Goal: Task Accomplishment & Management: Complete application form

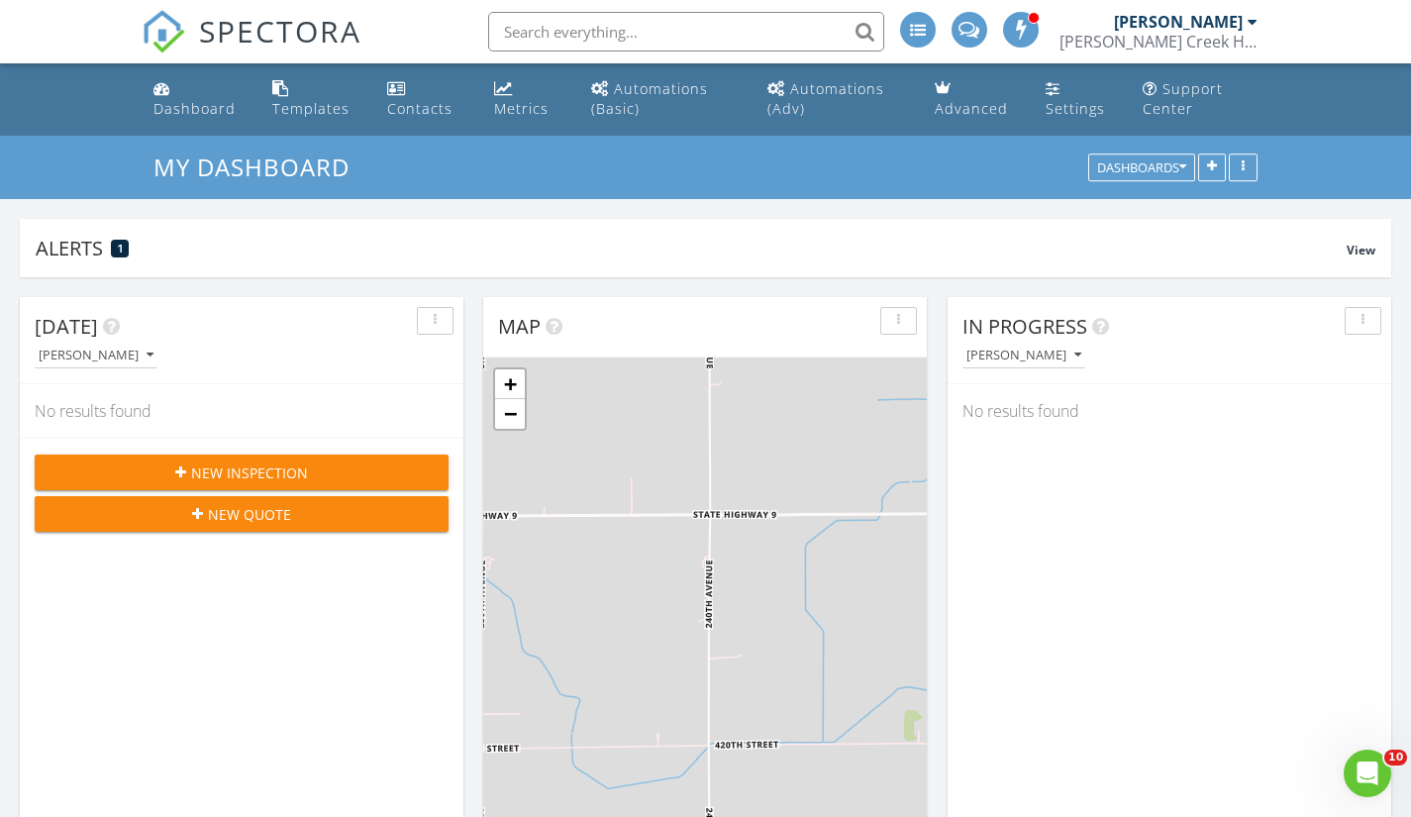
click at [203, 508] on icon "button" at bounding box center [197, 514] width 11 height 14
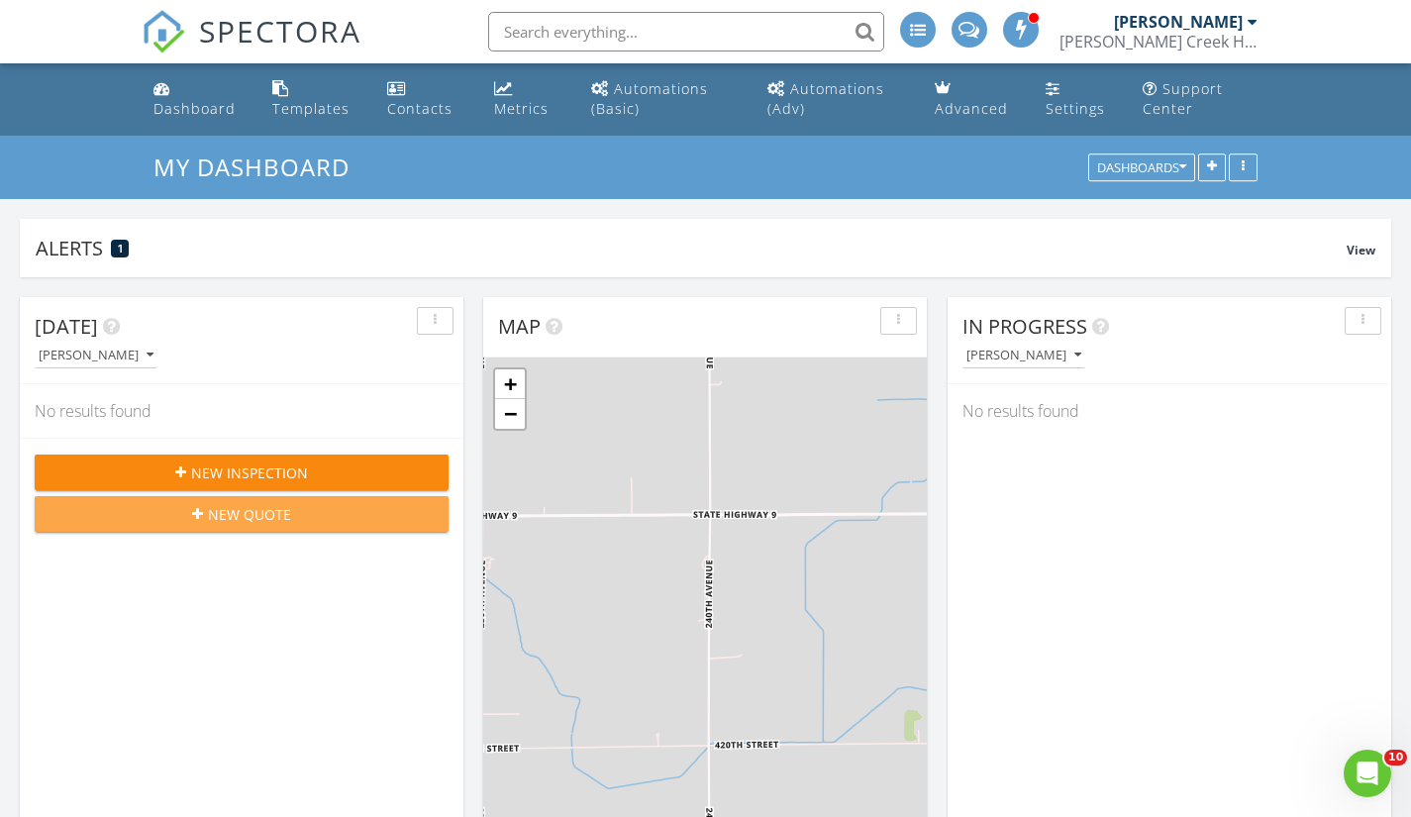
click at [177, 502] on button "New Quote" at bounding box center [242, 514] width 414 height 36
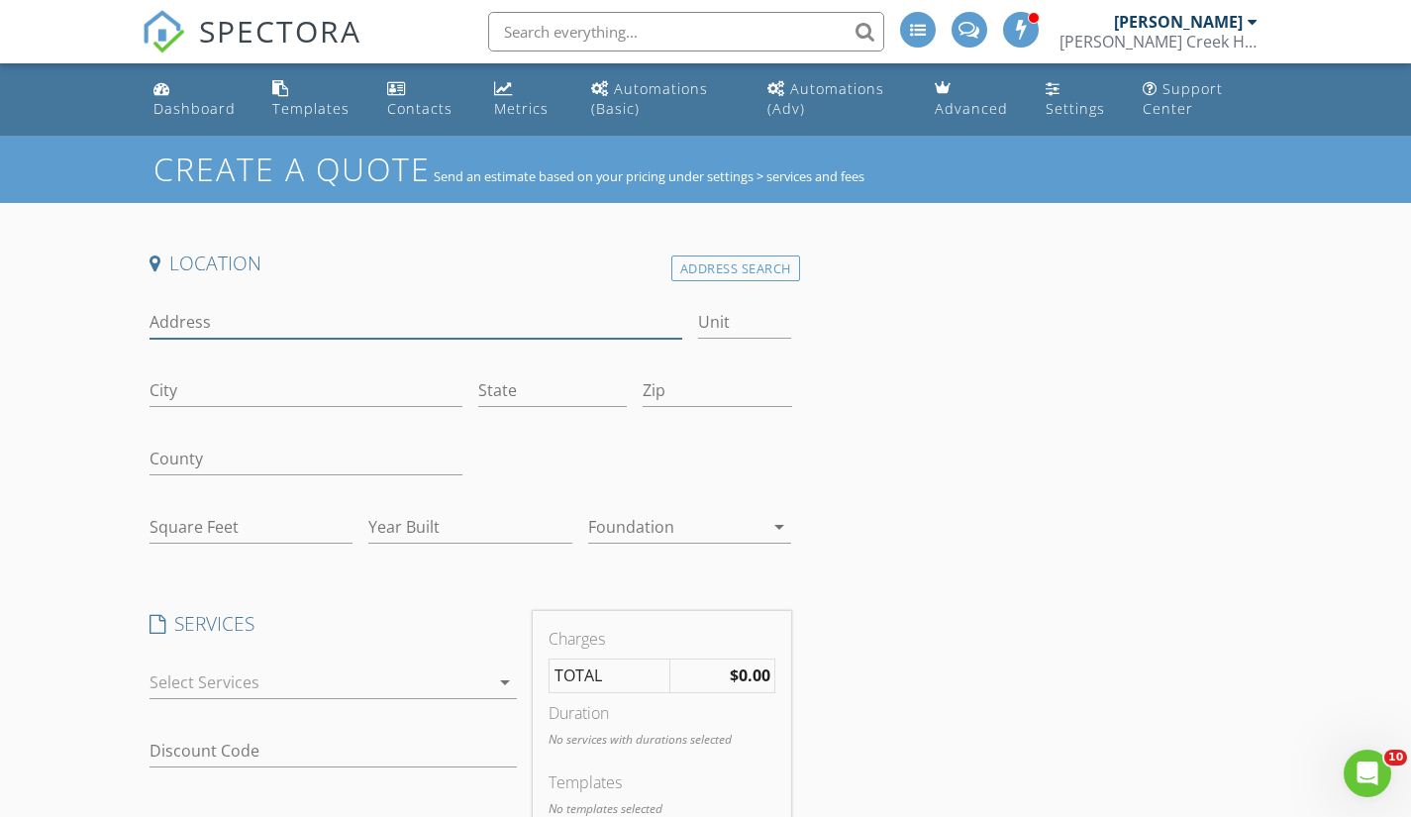
click at [184, 313] on input "Address" at bounding box center [416, 322] width 533 height 33
type input "aldrich ave s"
click at [183, 388] on input "City" at bounding box center [307, 390] width 314 height 33
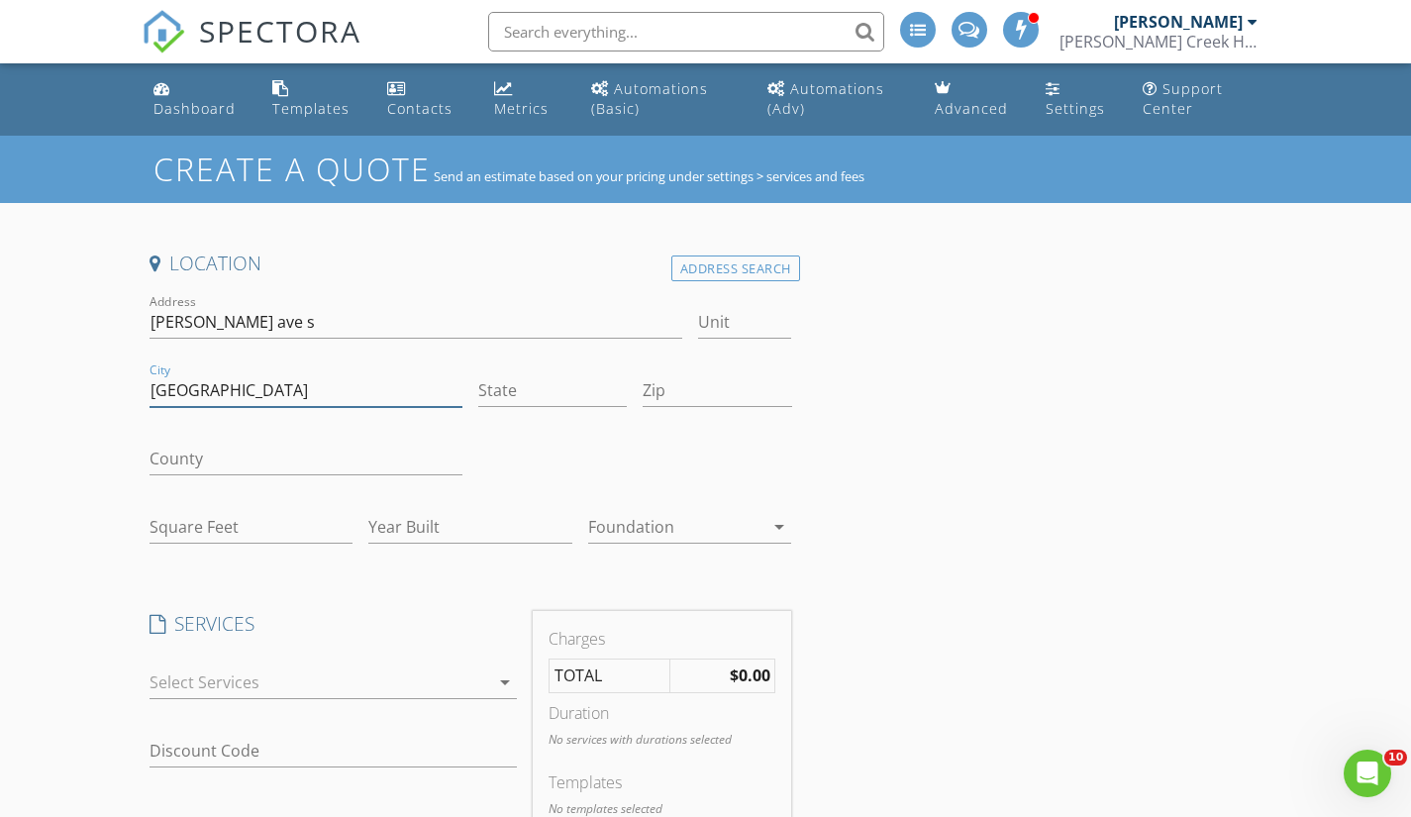
type input "minneapolis"
type input "mn"
type input "55419"
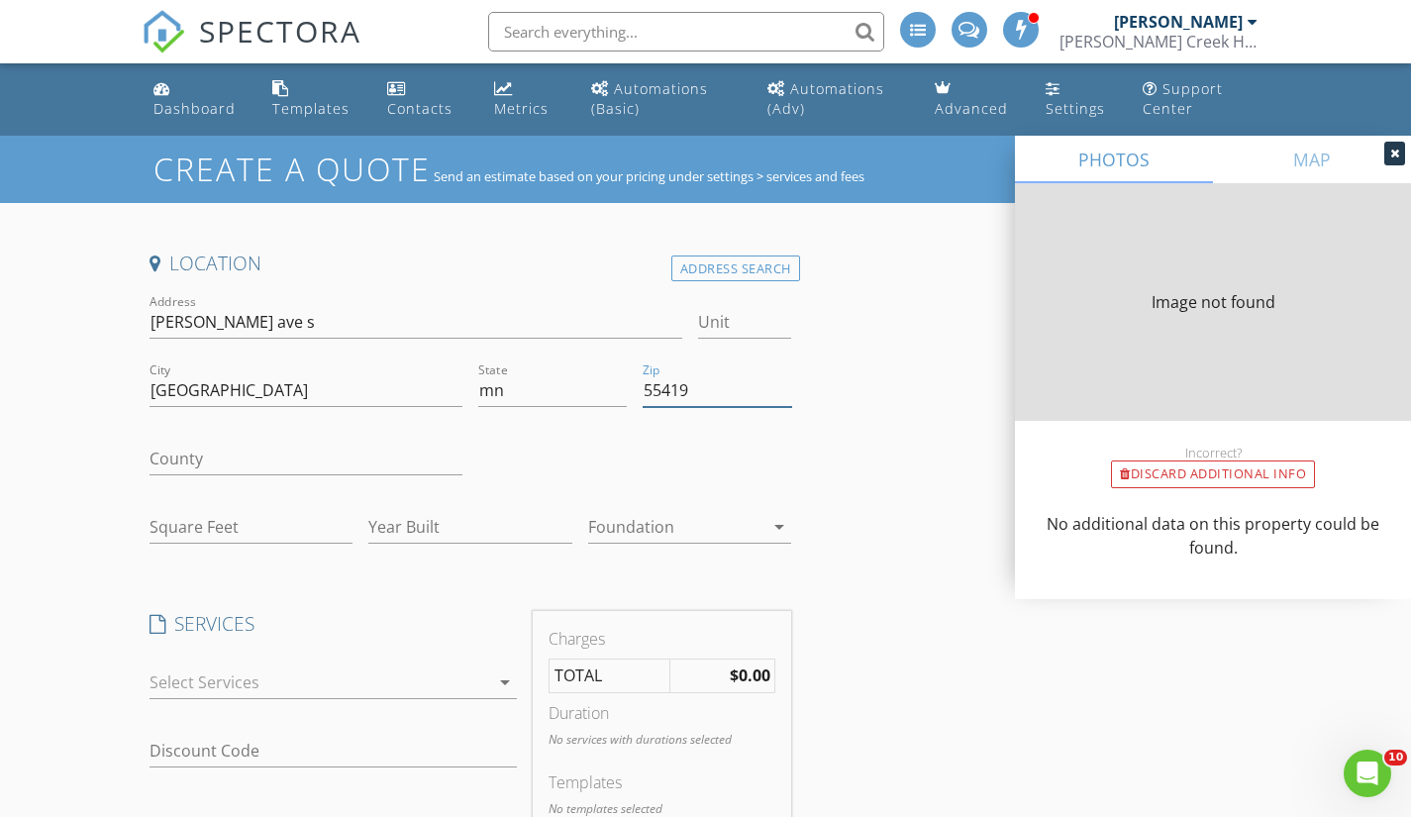
type input "0"
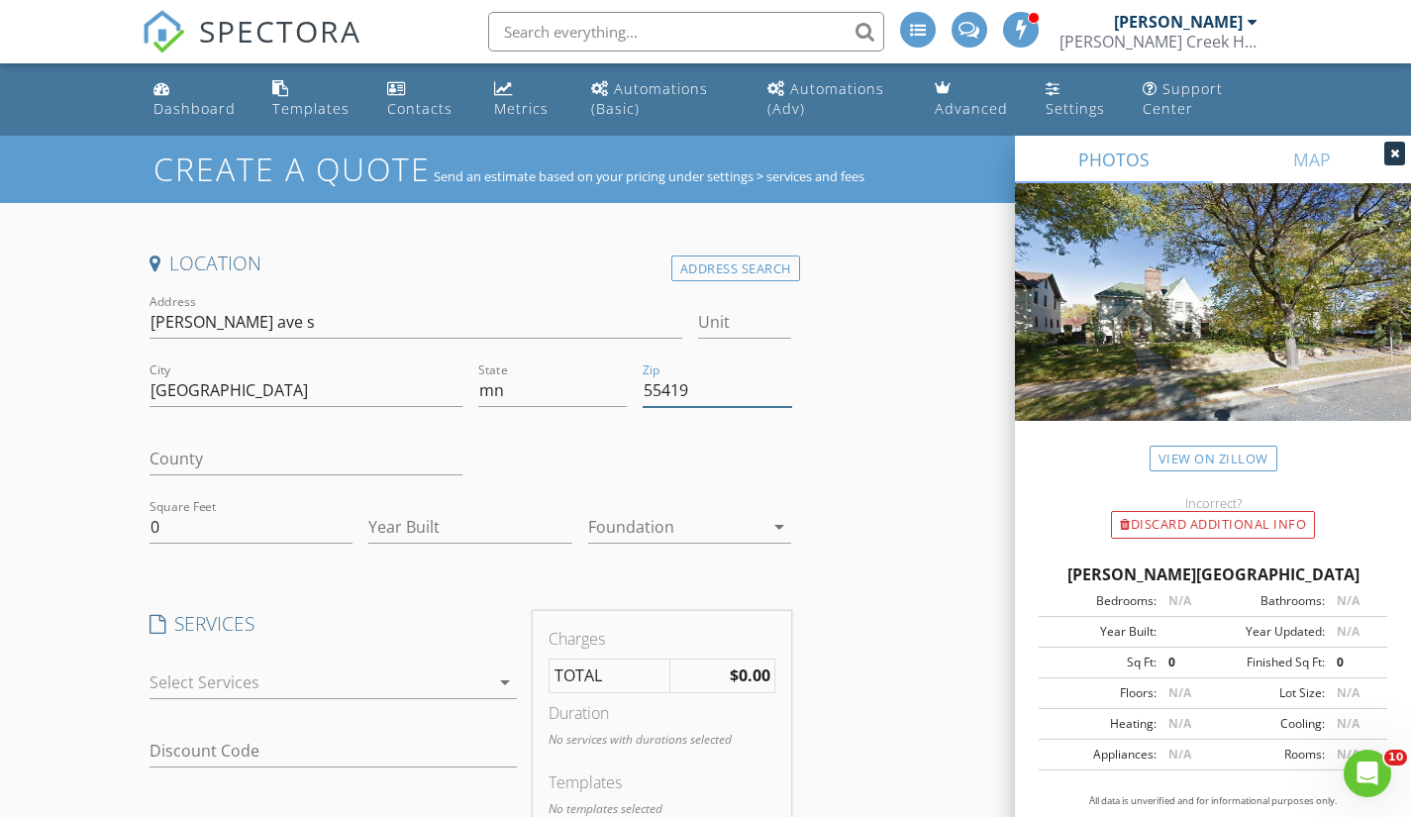
type input "55419"
click at [59, 465] on div "Create a Quote Send an estimate based on your pricing under settings > services…" at bounding box center [705, 782] width 1411 height 1292
click at [1401, 149] on div at bounding box center [1395, 154] width 21 height 24
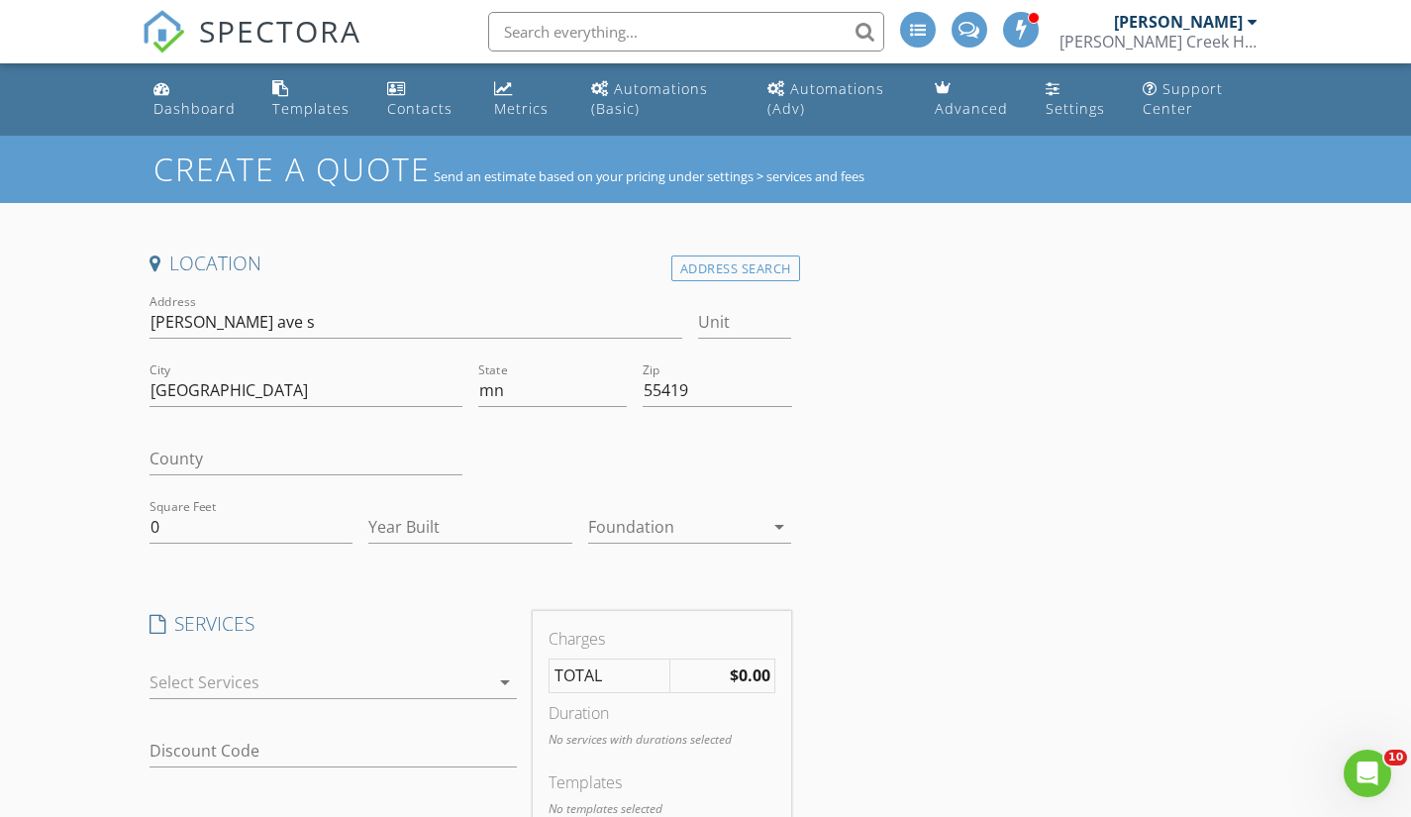
click at [504, 676] on icon "arrow_drop_down" at bounding box center [505, 683] width 24 height 24
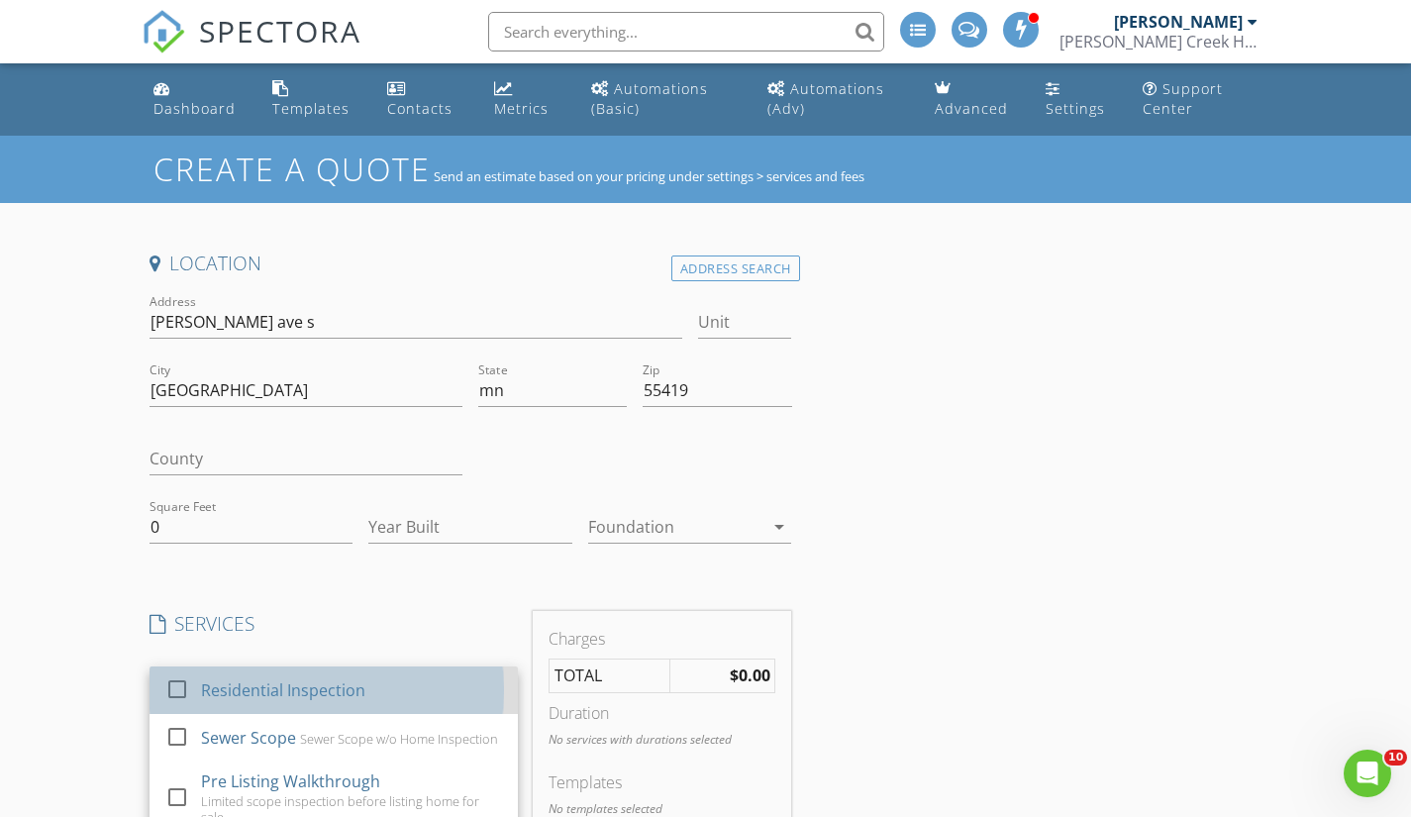
click at [451, 680] on div "Residential Inspection" at bounding box center [351, 691] width 301 height 40
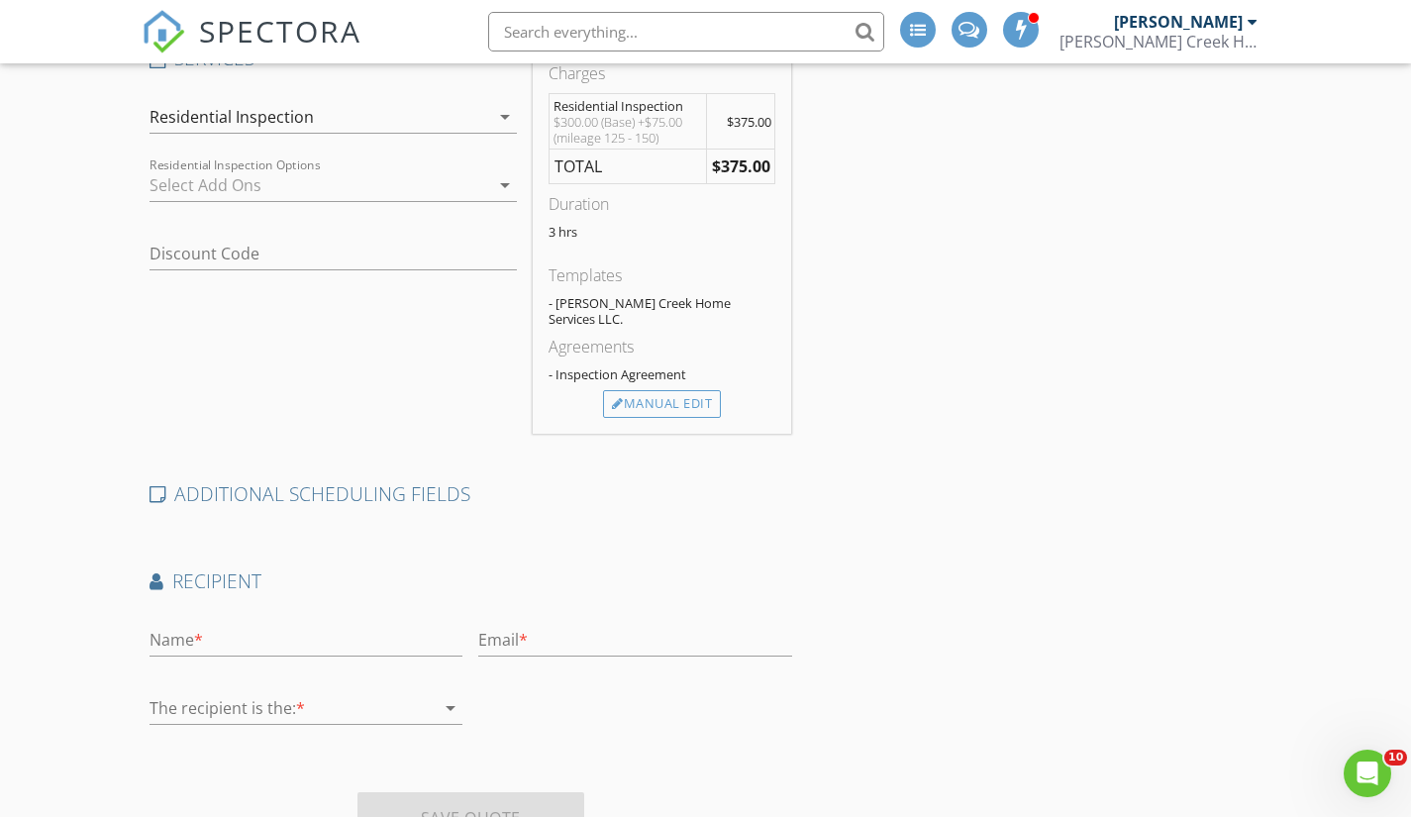
scroll to position [594, 0]
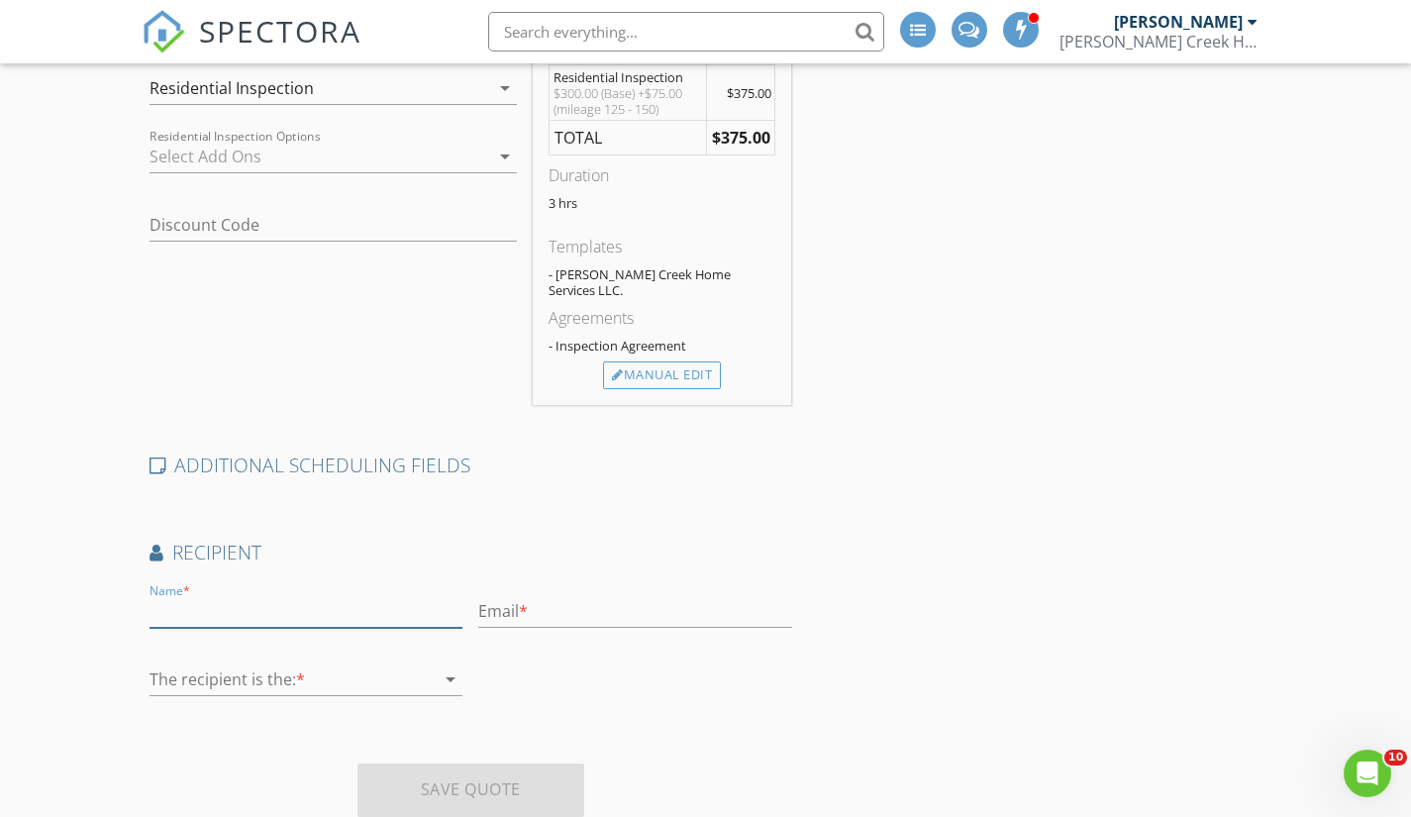
click at [335, 610] on input "text" at bounding box center [307, 611] width 314 height 33
type input "Stacy Christensen"
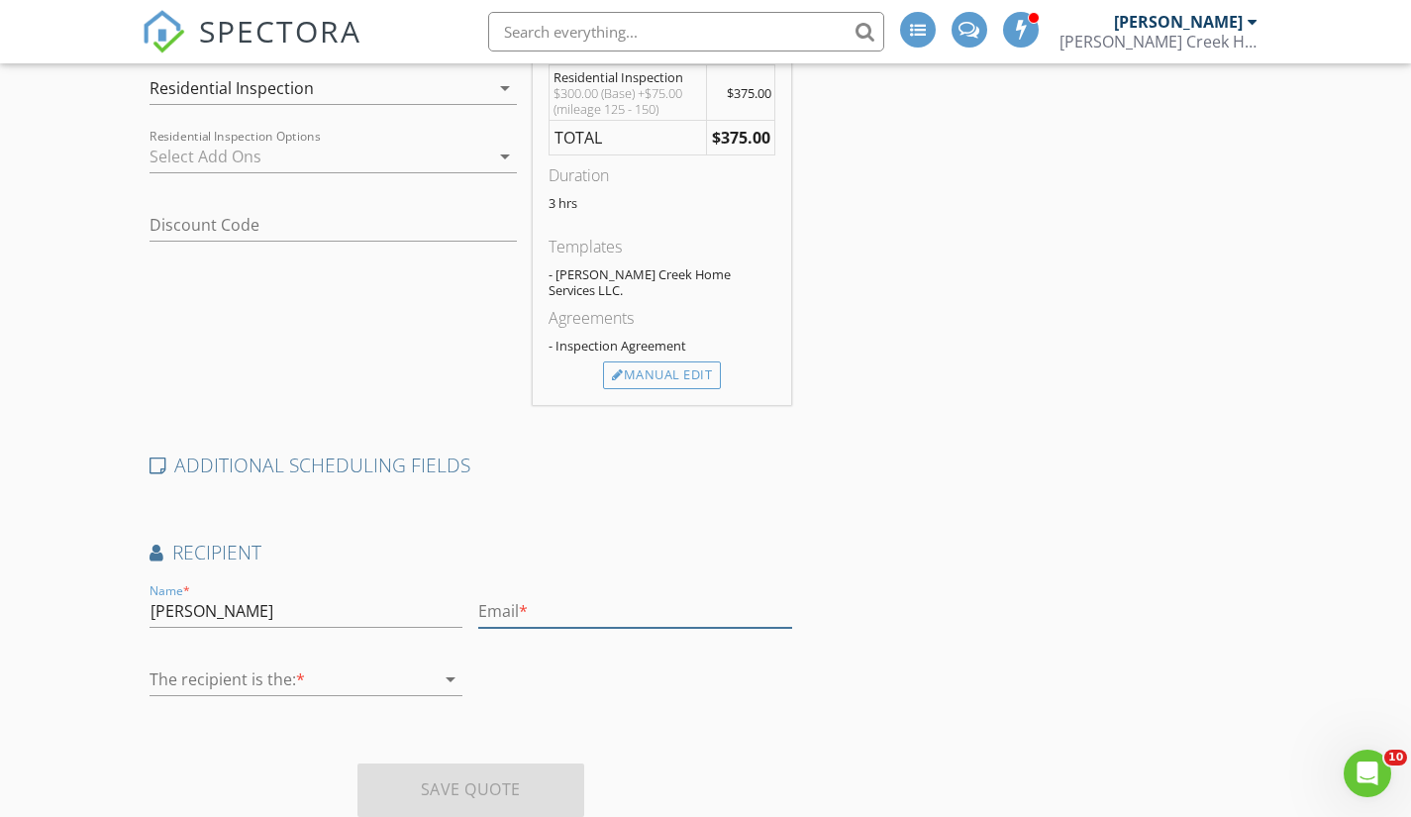
click at [588, 596] on input "text" at bounding box center [635, 611] width 314 height 33
type input "stacy@rtchris.com"
click at [327, 670] on div at bounding box center [293, 680] width 286 height 32
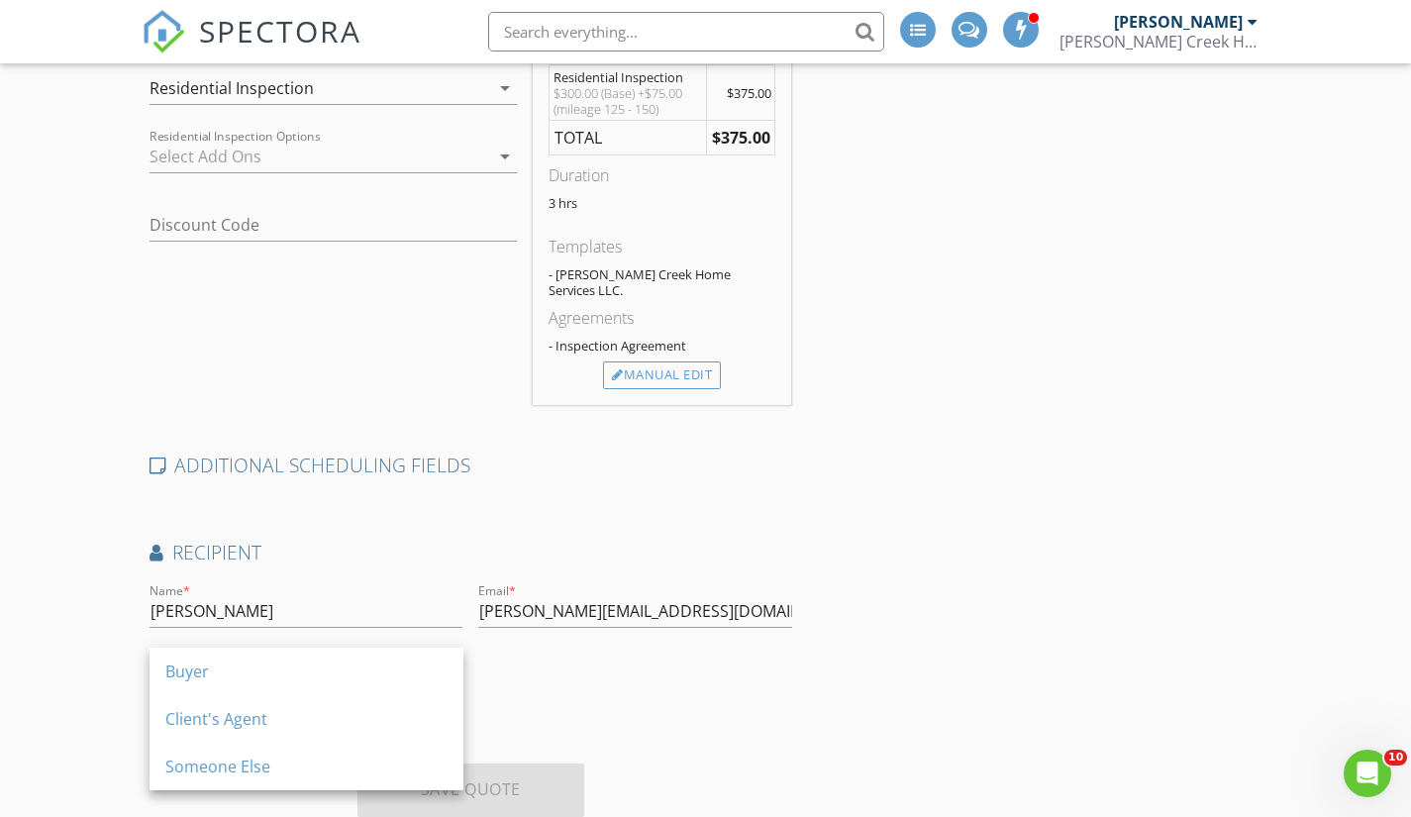
click at [327, 670] on div "Buyer" at bounding box center [306, 672] width 282 height 24
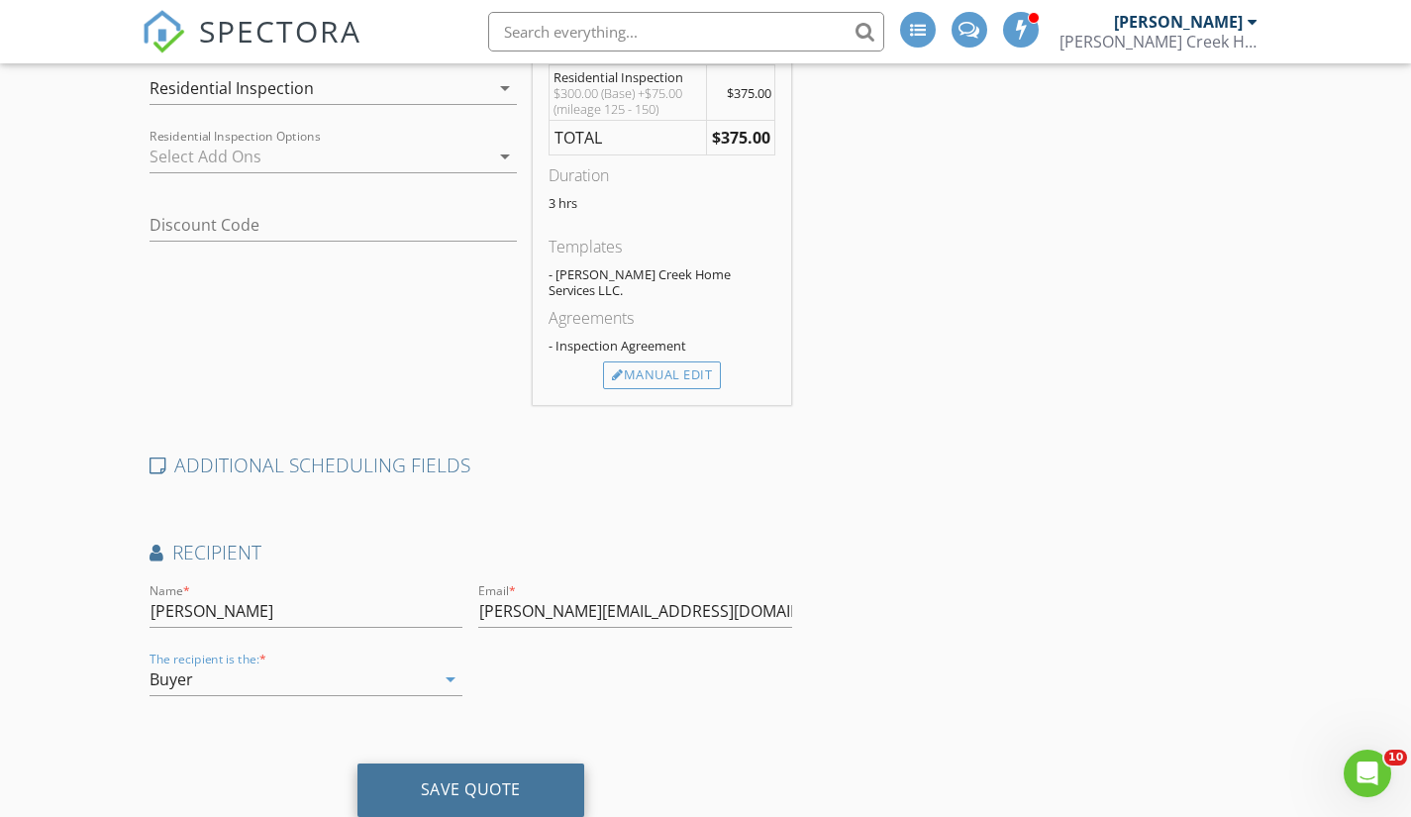
click at [454, 780] on div "Save Quote" at bounding box center [471, 790] width 100 height 20
